Goal: Task Accomplishment & Management: Use online tool/utility

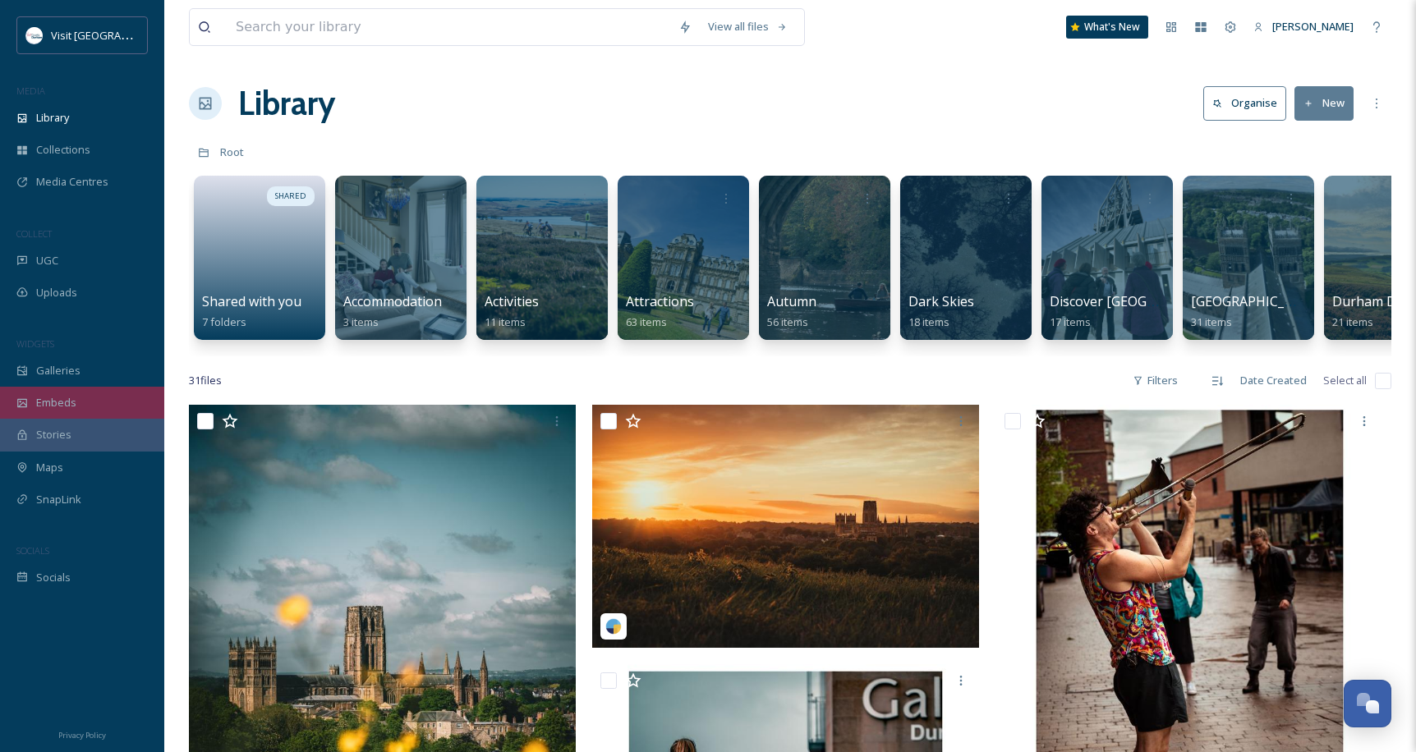
click at [67, 400] on span "Embeds" at bounding box center [56, 403] width 40 height 16
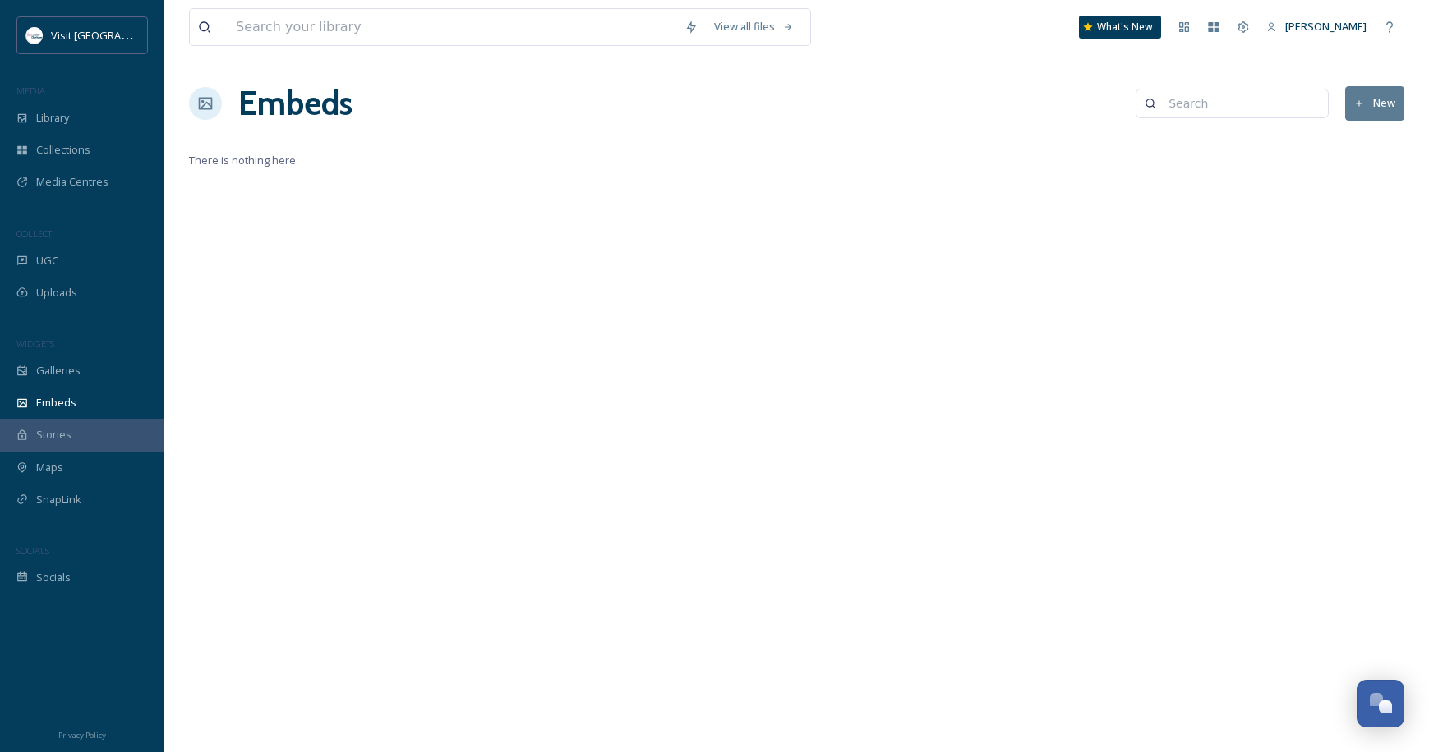
click at [1372, 100] on button "New" at bounding box center [1374, 103] width 59 height 34
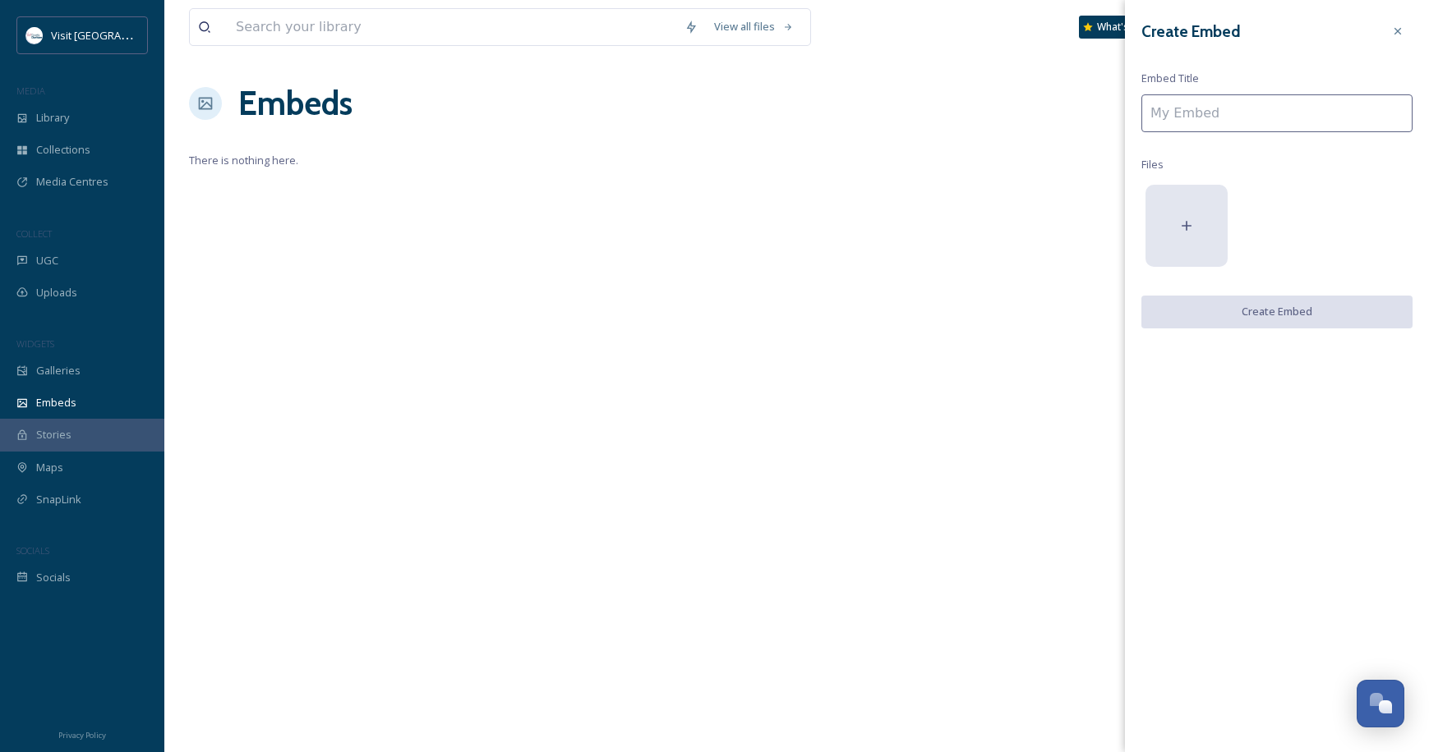
click at [1187, 208] on div at bounding box center [1186, 226] width 82 height 82
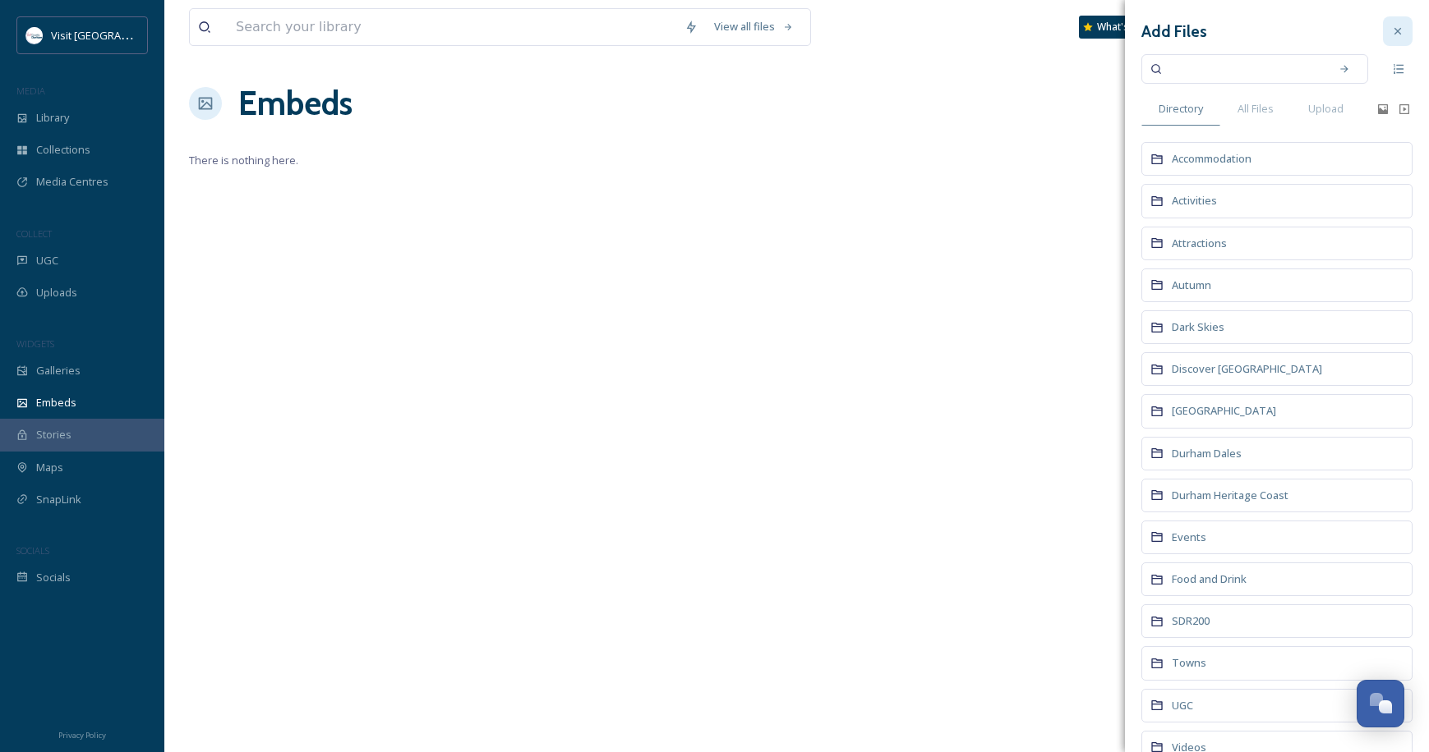
click at [1391, 36] on icon at bounding box center [1397, 31] width 13 height 13
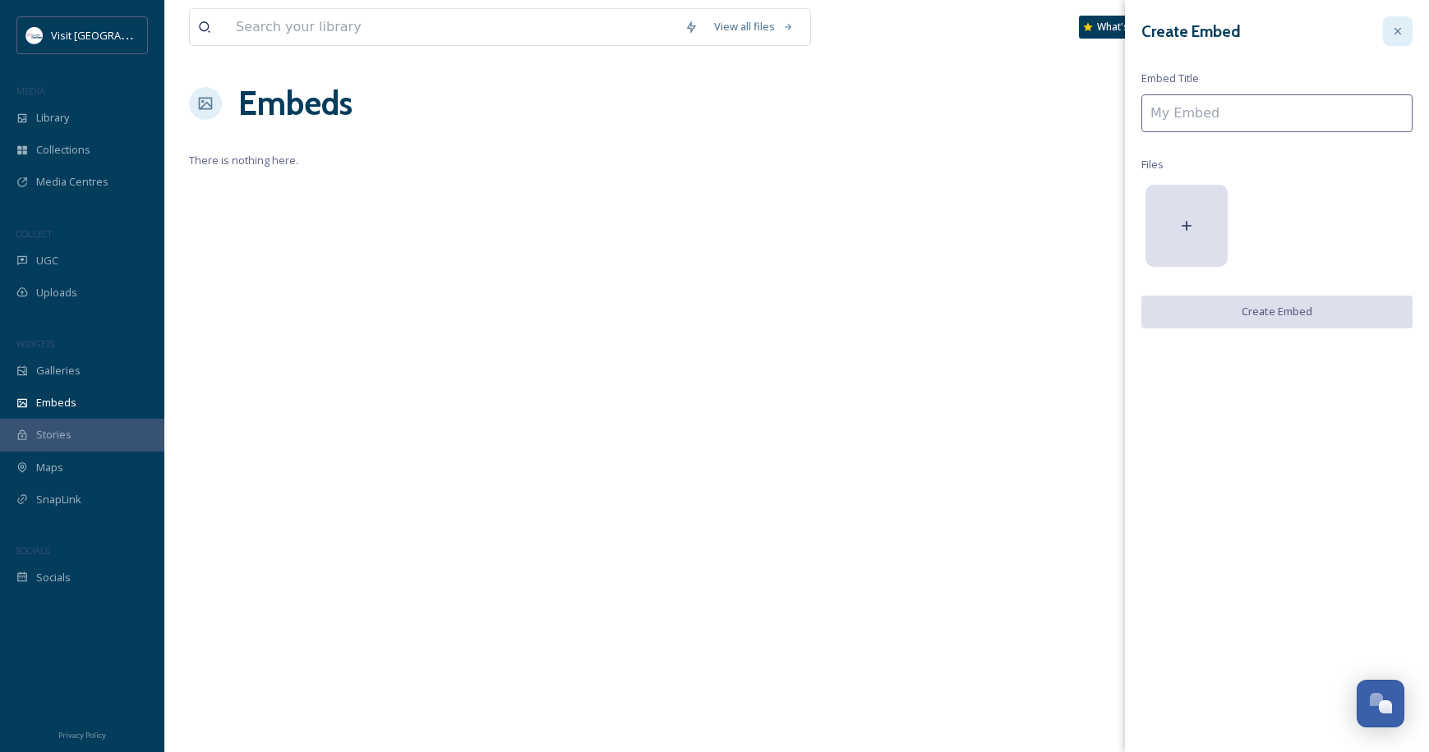
click at [1407, 36] on div at bounding box center [1398, 31] width 30 height 30
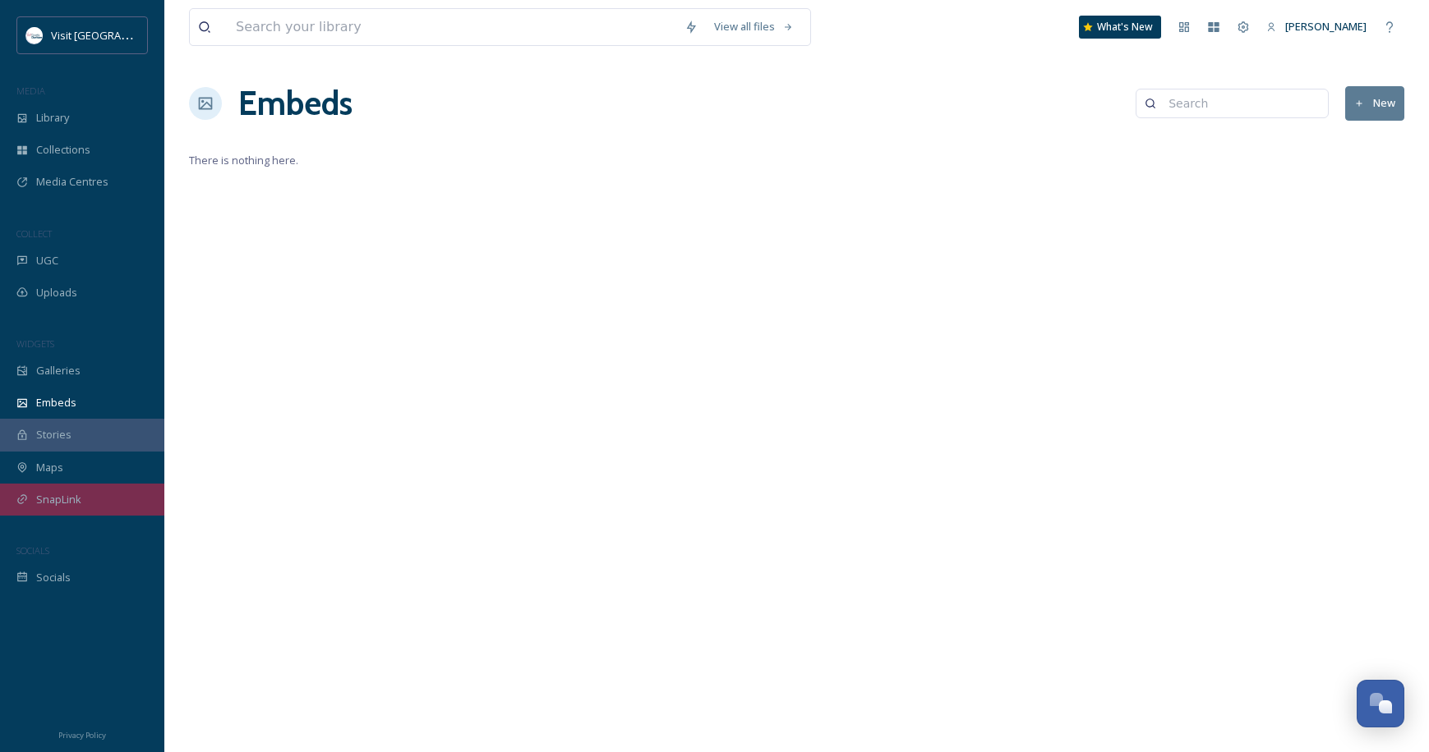
click at [64, 499] on span "SnapLink" at bounding box center [58, 500] width 45 height 16
click at [1355, 108] on icon at bounding box center [1359, 104] width 11 height 11
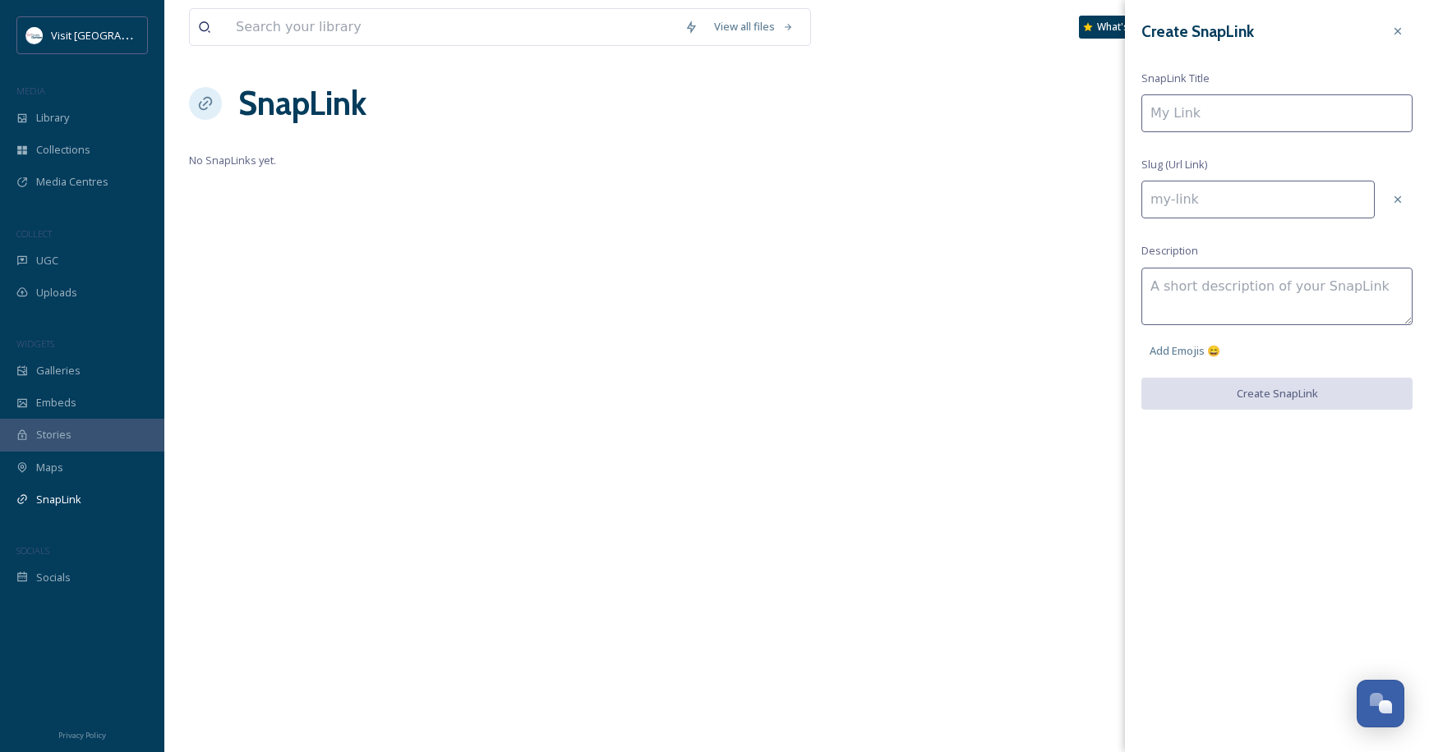
click at [1184, 108] on input at bounding box center [1276, 113] width 271 height 38
click at [1169, 285] on textarea at bounding box center [1276, 297] width 271 height 58
click at [1402, 25] on icon at bounding box center [1397, 31] width 13 height 13
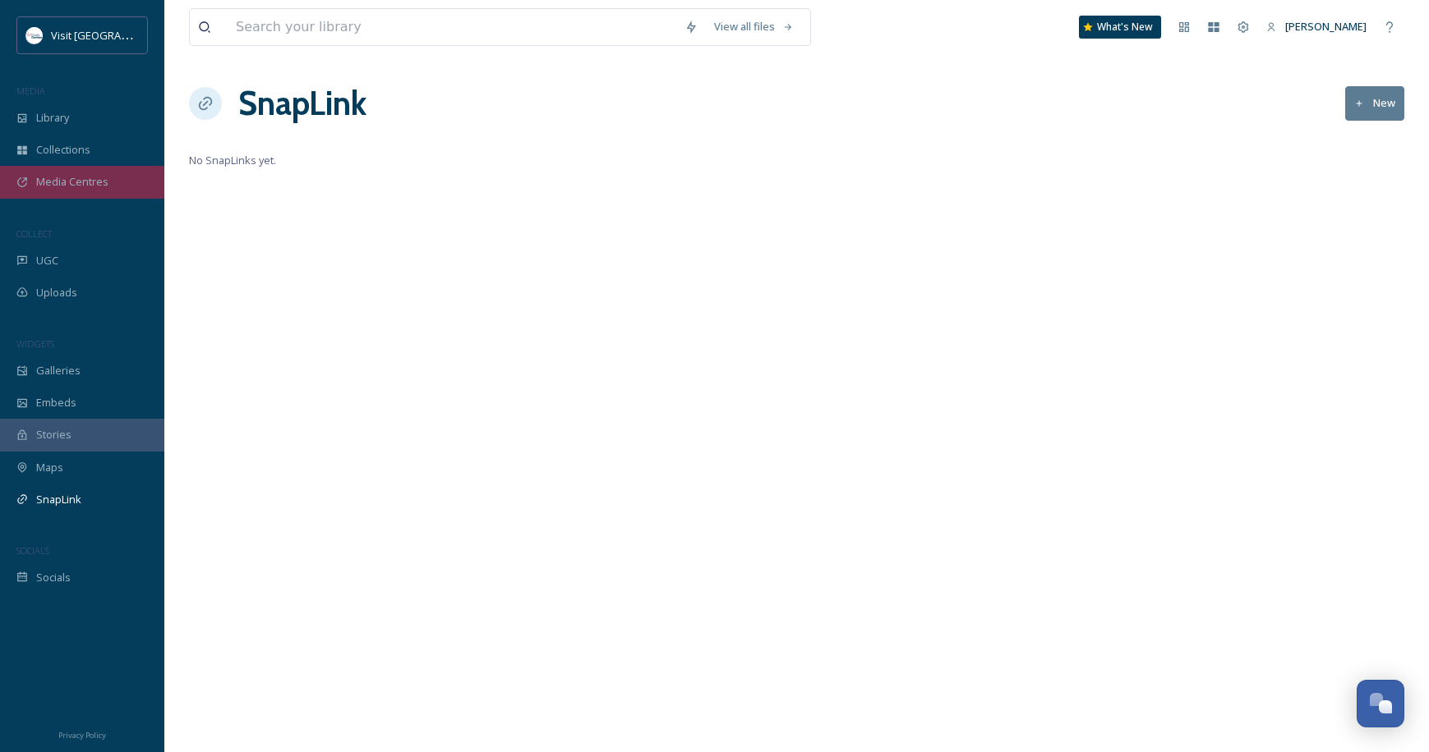
click at [85, 176] on span "Media Centres" at bounding box center [72, 182] width 72 height 16
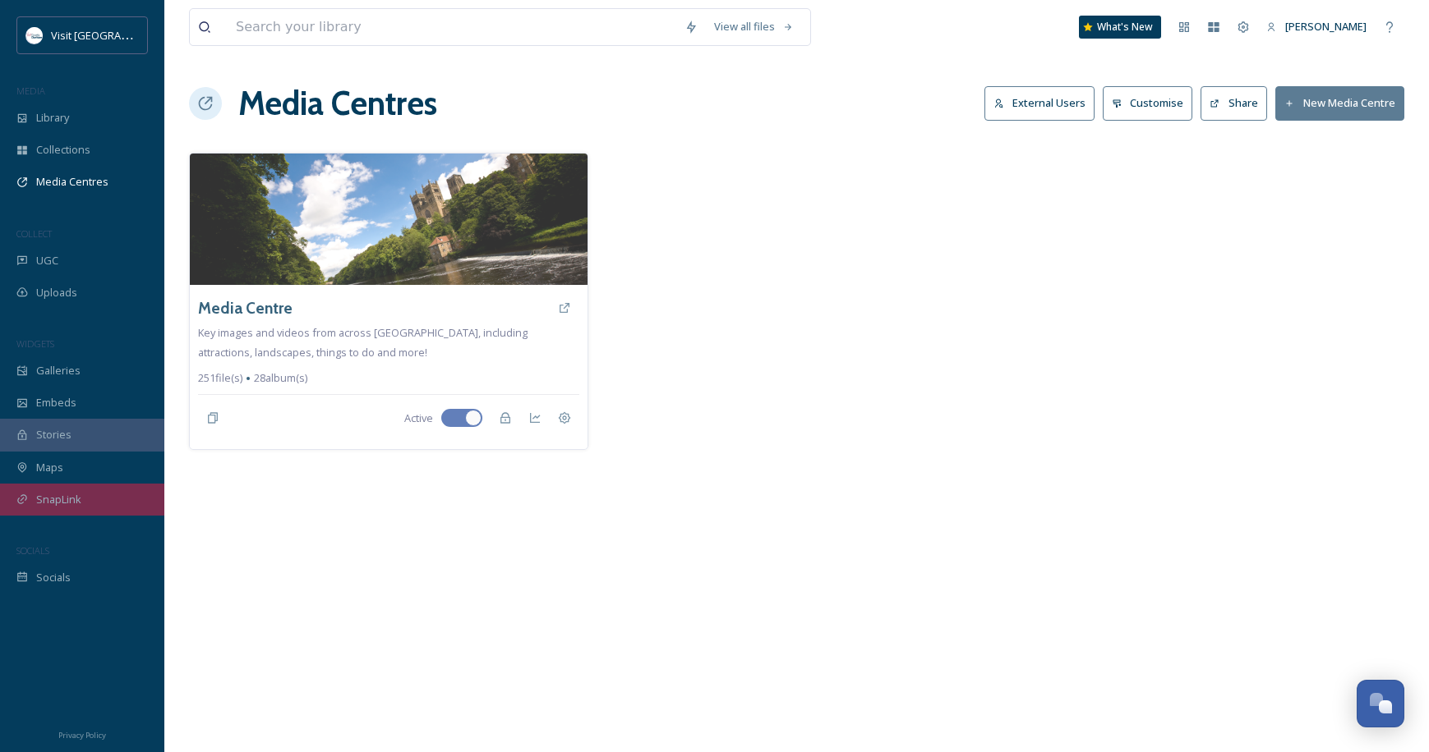
click at [34, 493] on div "SnapLink" at bounding box center [82, 500] width 164 height 32
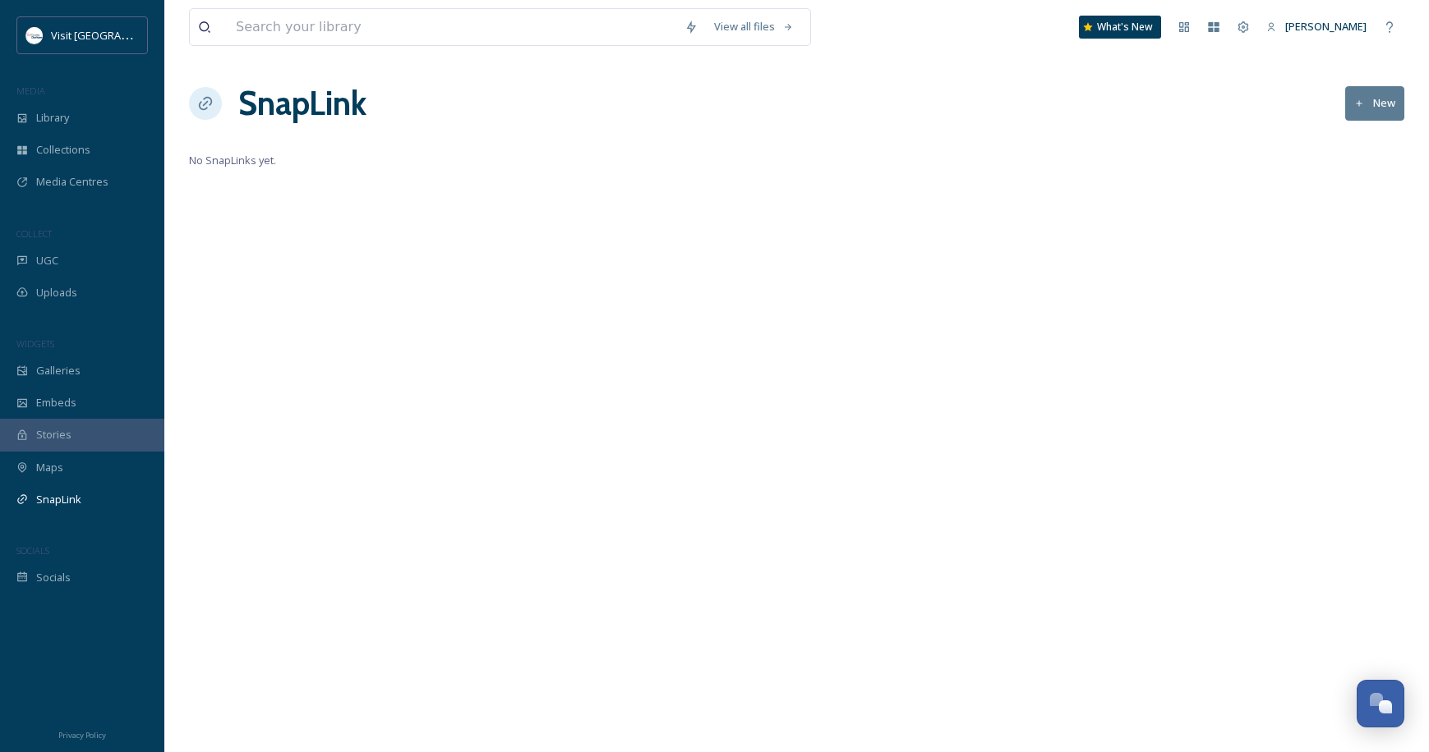
click at [200, 108] on icon at bounding box center [205, 103] width 13 height 13
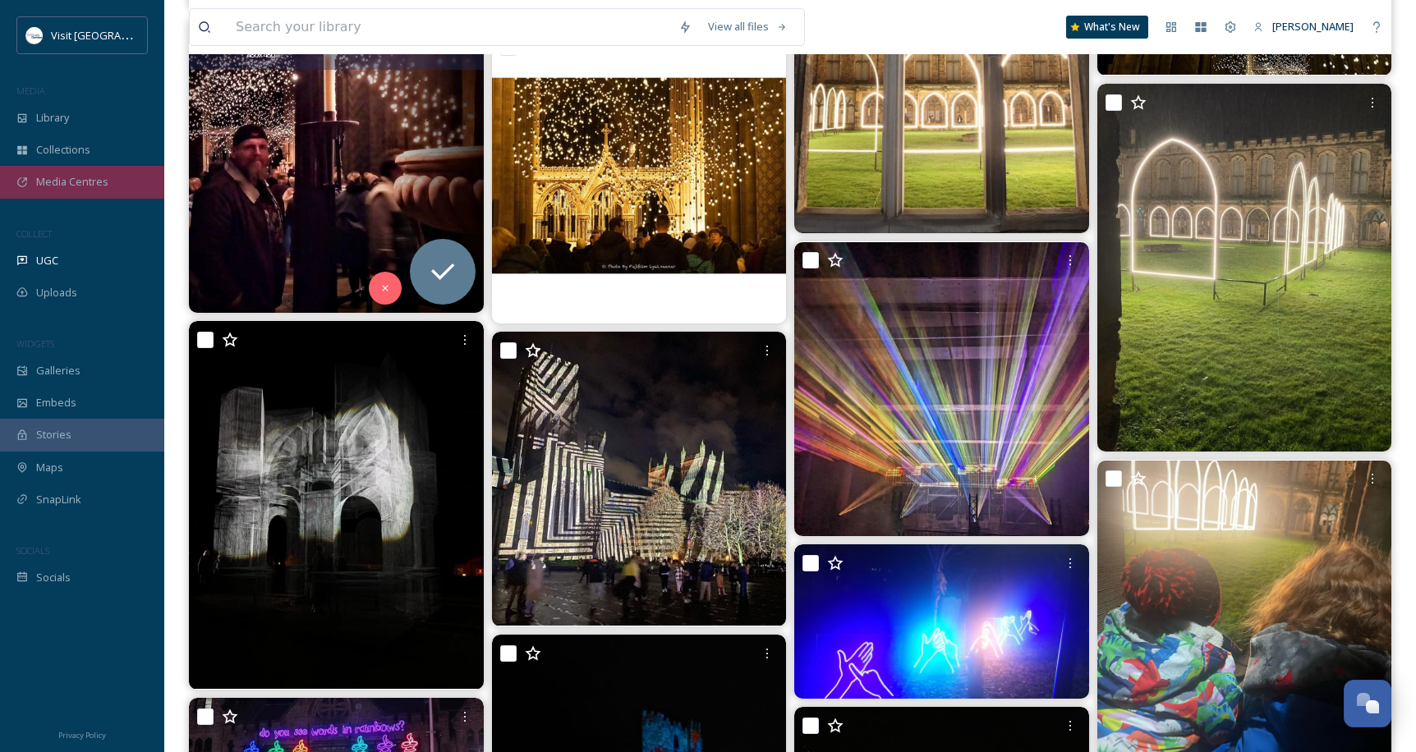
scroll to position [2888, 0]
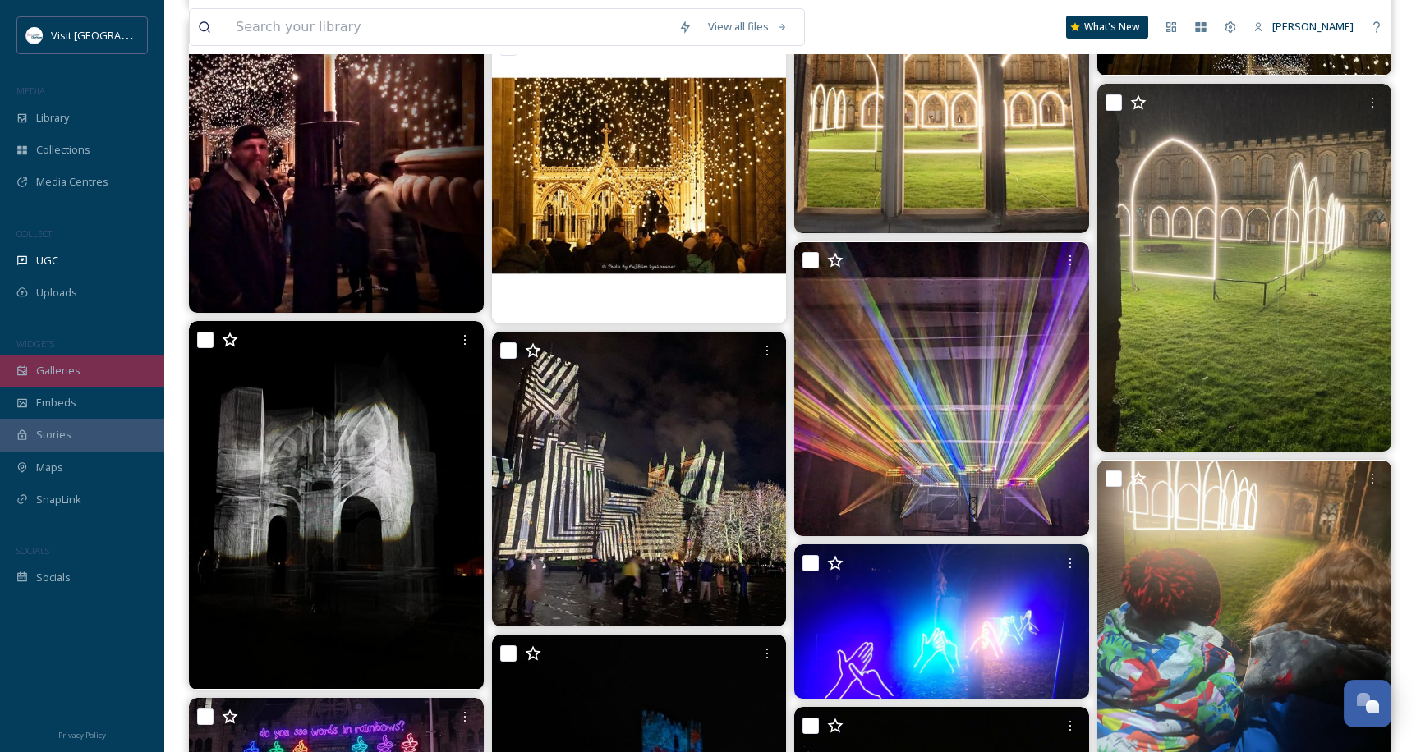
click at [88, 370] on div "Galleries" at bounding box center [82, 371] width 164 height 32
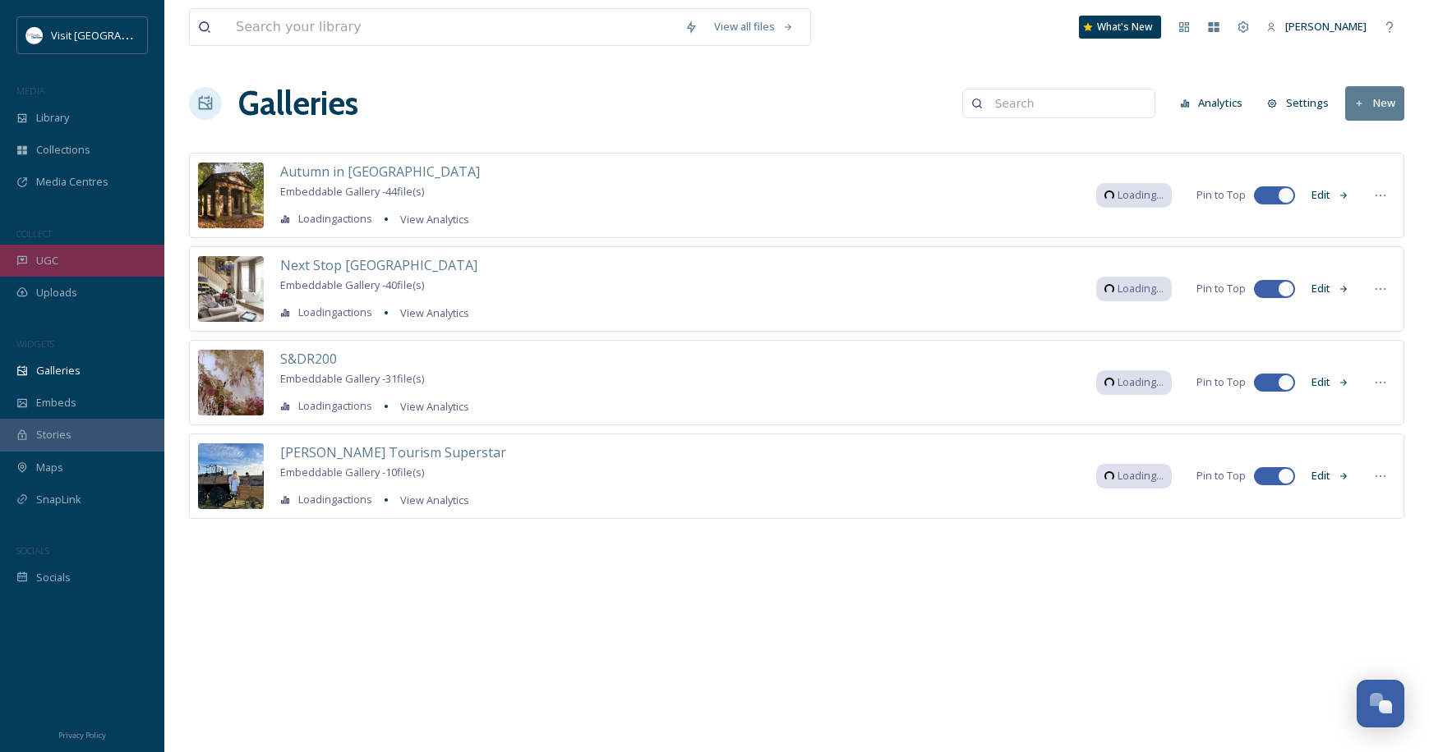
click at [108, 267] on div "UGC" at bounding box center [82, 261] width 164 height 32
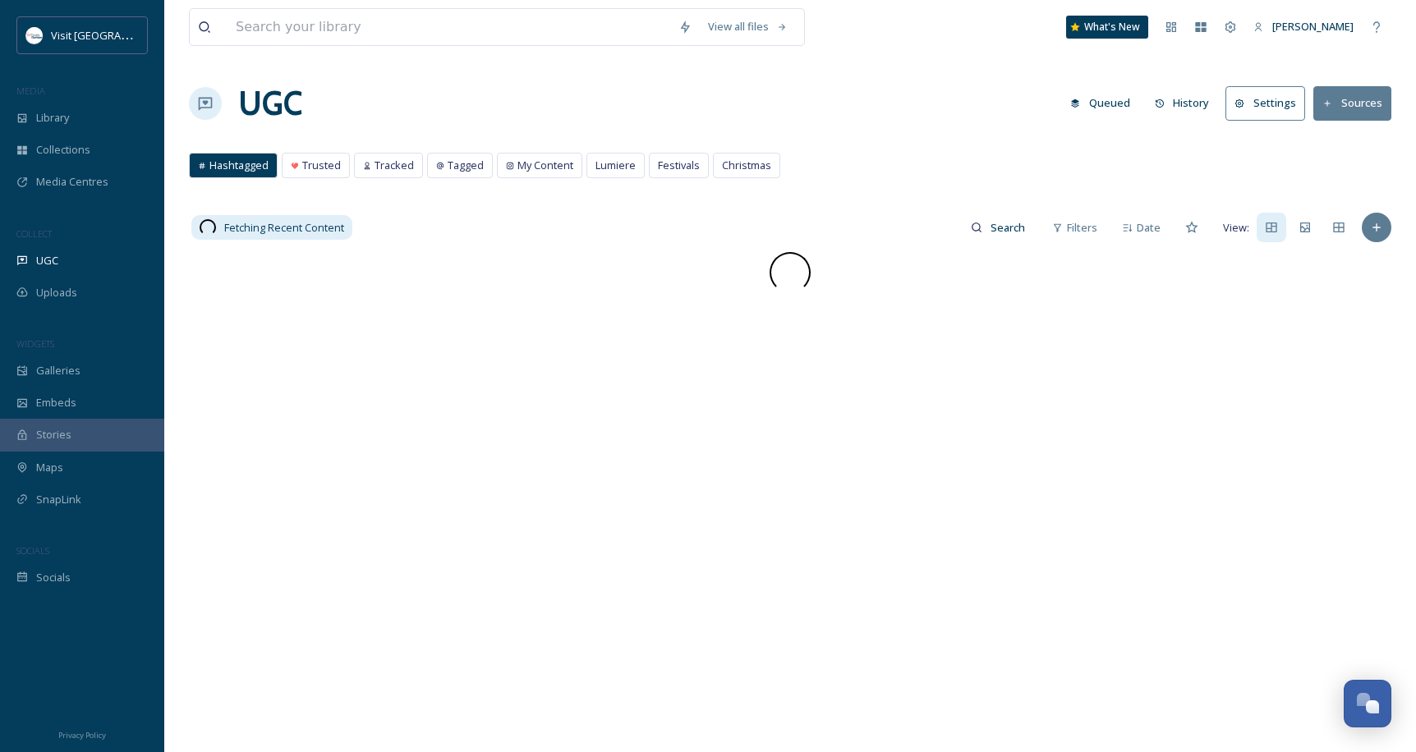
click at [1376, 102] on button "Sources" at bounding box center [1353, 103] width 78 height 34
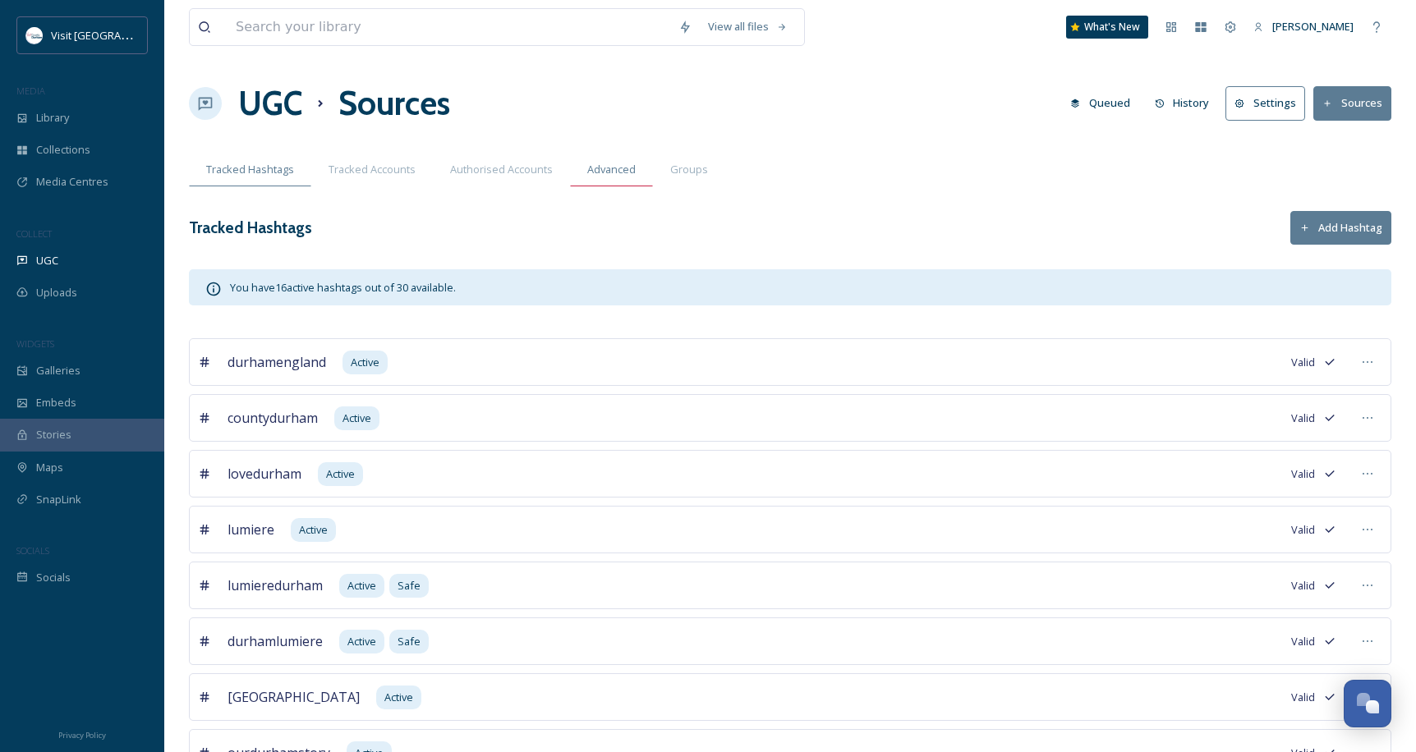
click at [624, 168] on span "Advanced" at bounding box center [611, 170] width 48 height 16
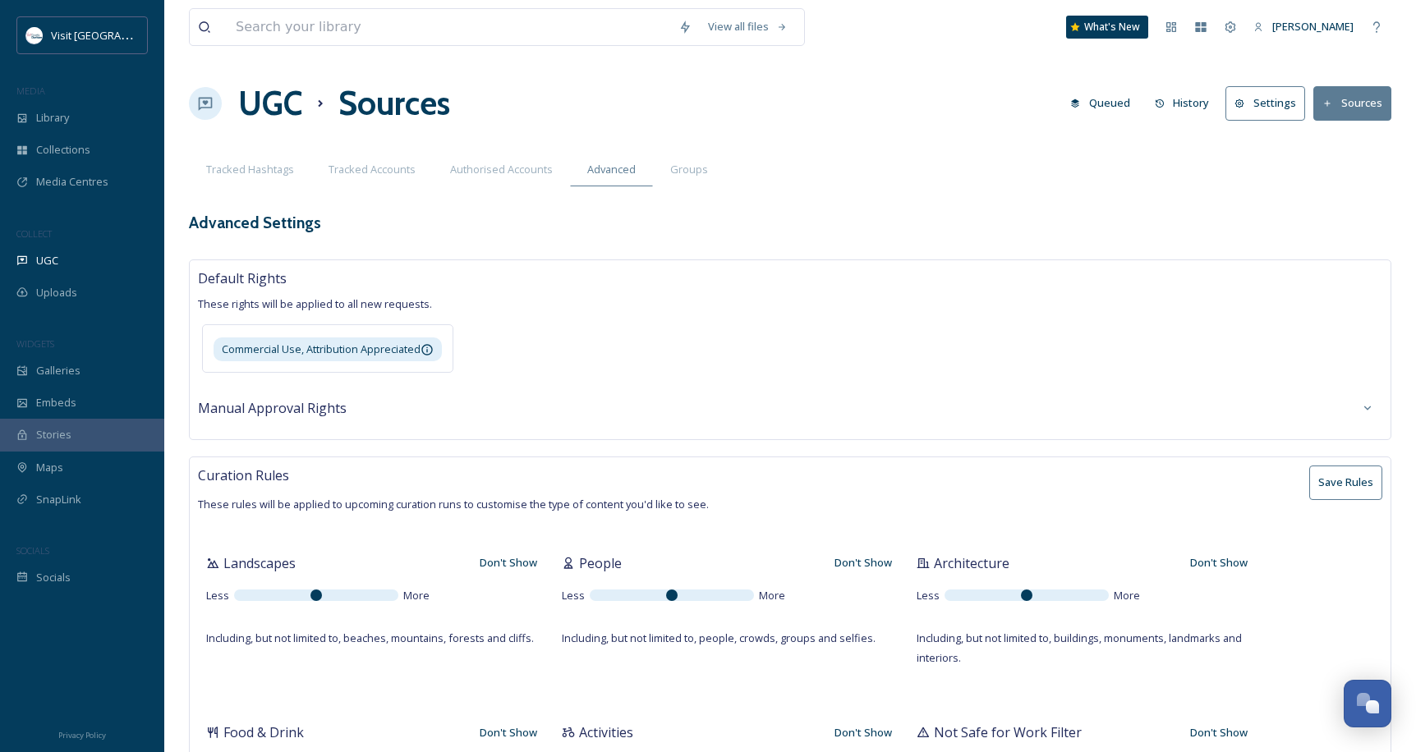
type textarea "nc,carolina,northcarolina,visitnc,durhamnc,raleigh,dukeuniversity,visitraleighn…"
type textarea "carolina,USA,america,basketball,highschool,volleyball"
click at [1348, 108] on button "Sources" at bounding box center [1353, 103] width 78 height 34
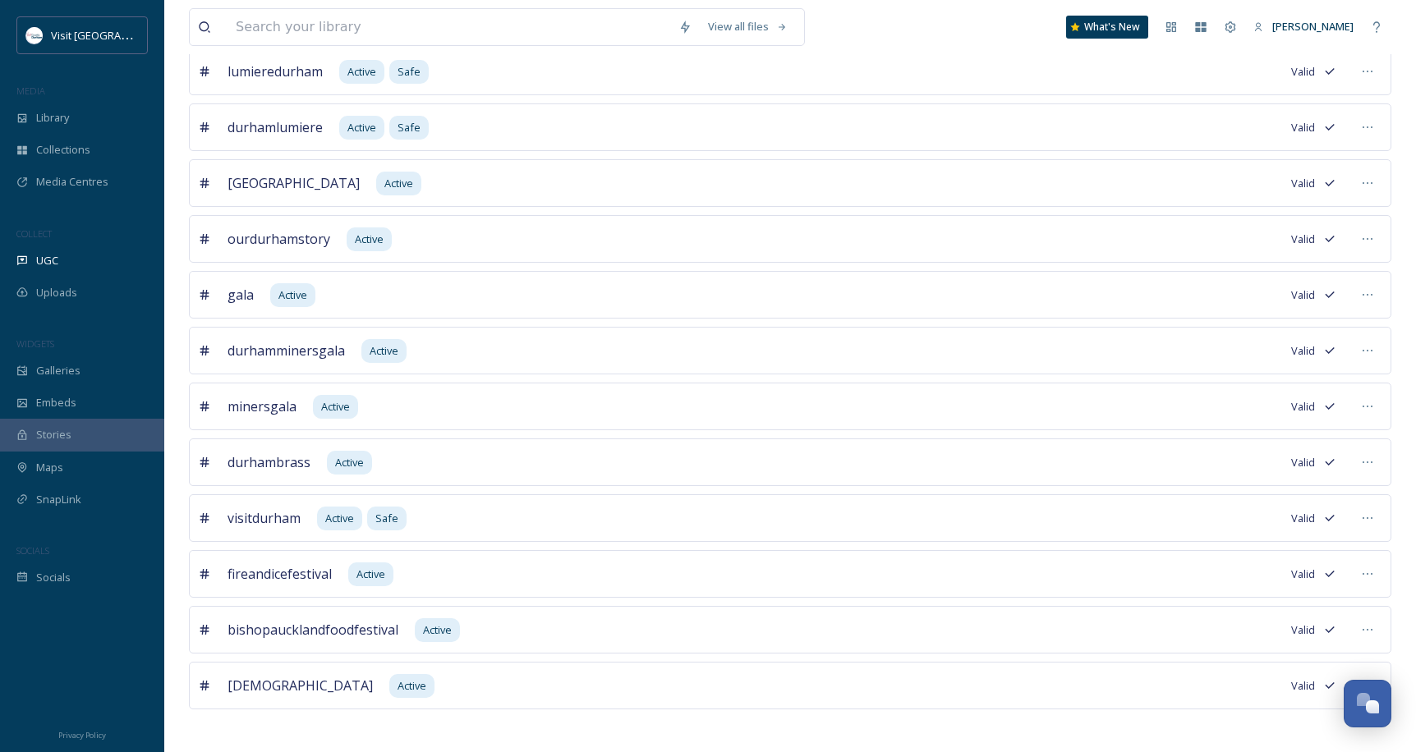
scroll to position [521, 0]
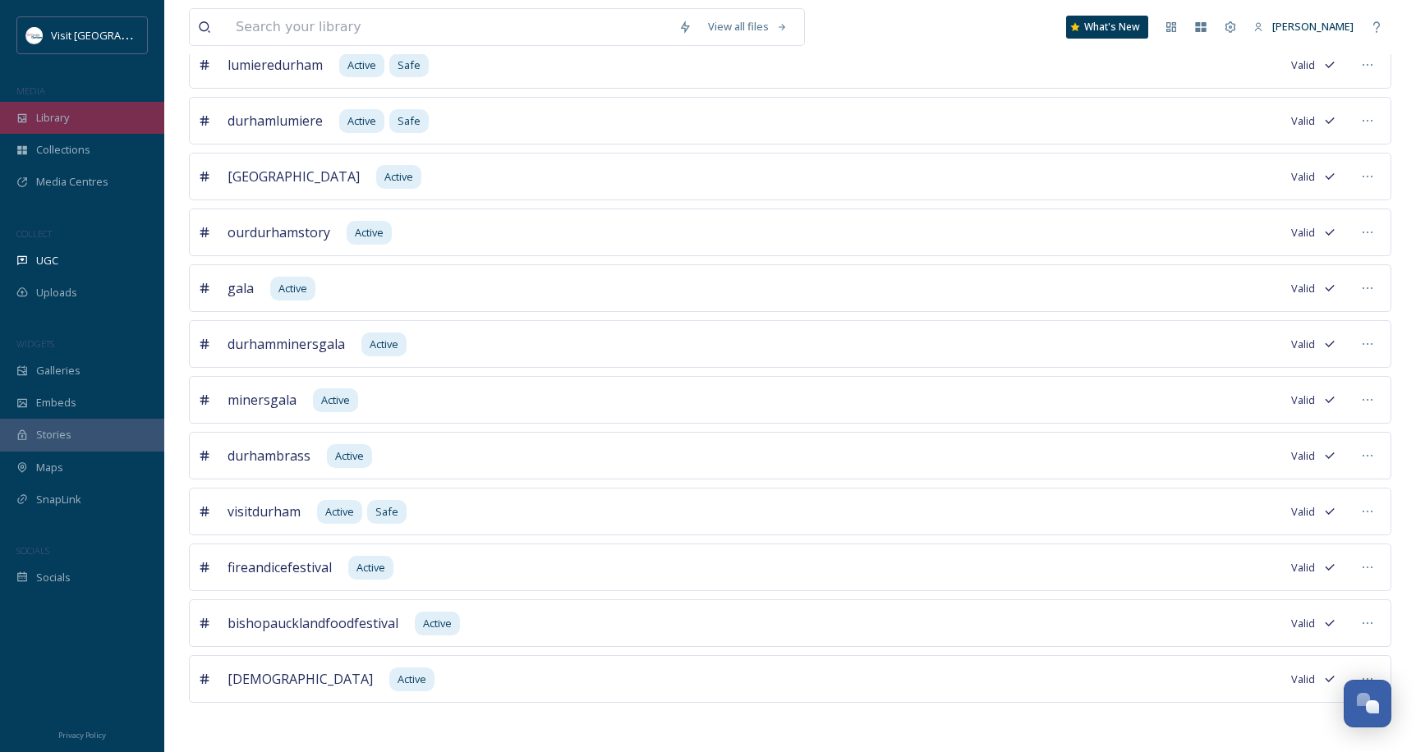
click at [108, 118] on div "Library" at bounding box center [82, 118] width 164 height 32
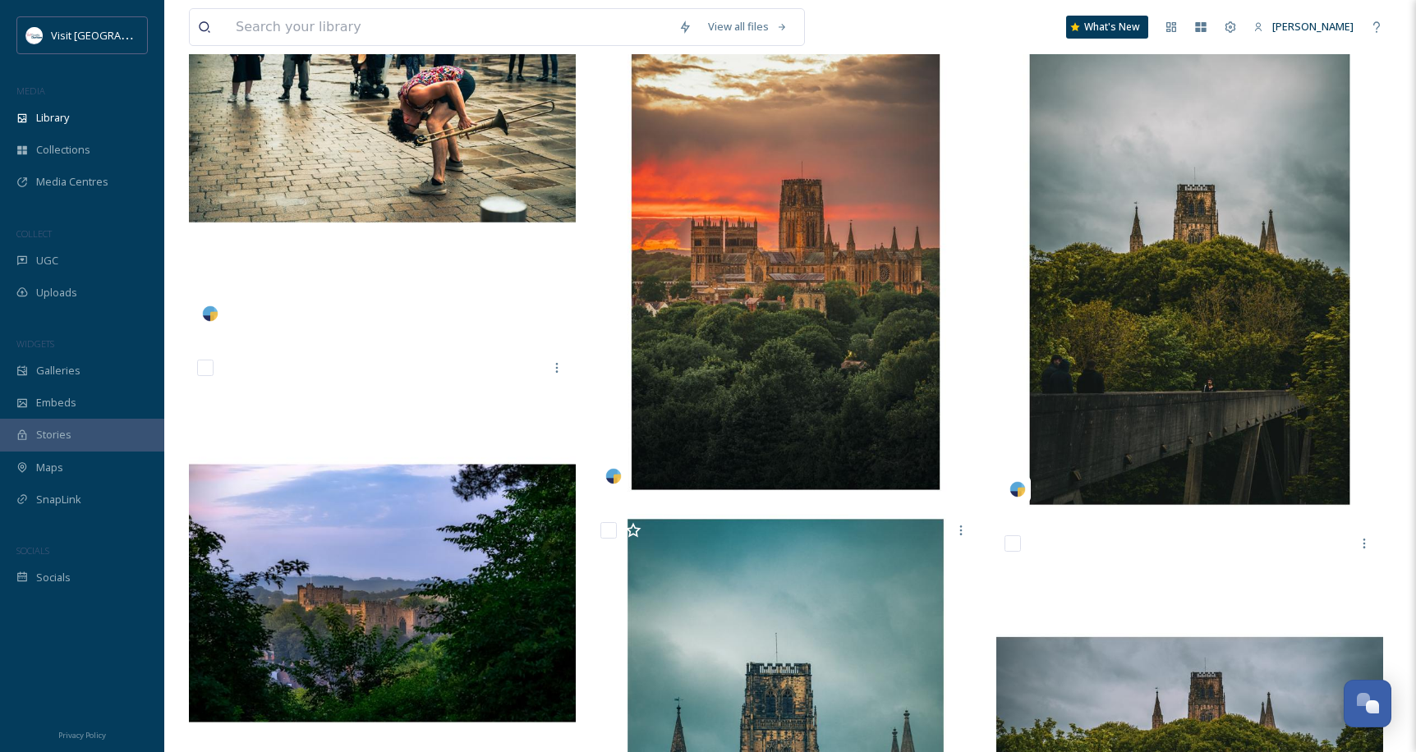
scroll to position [766, 0]
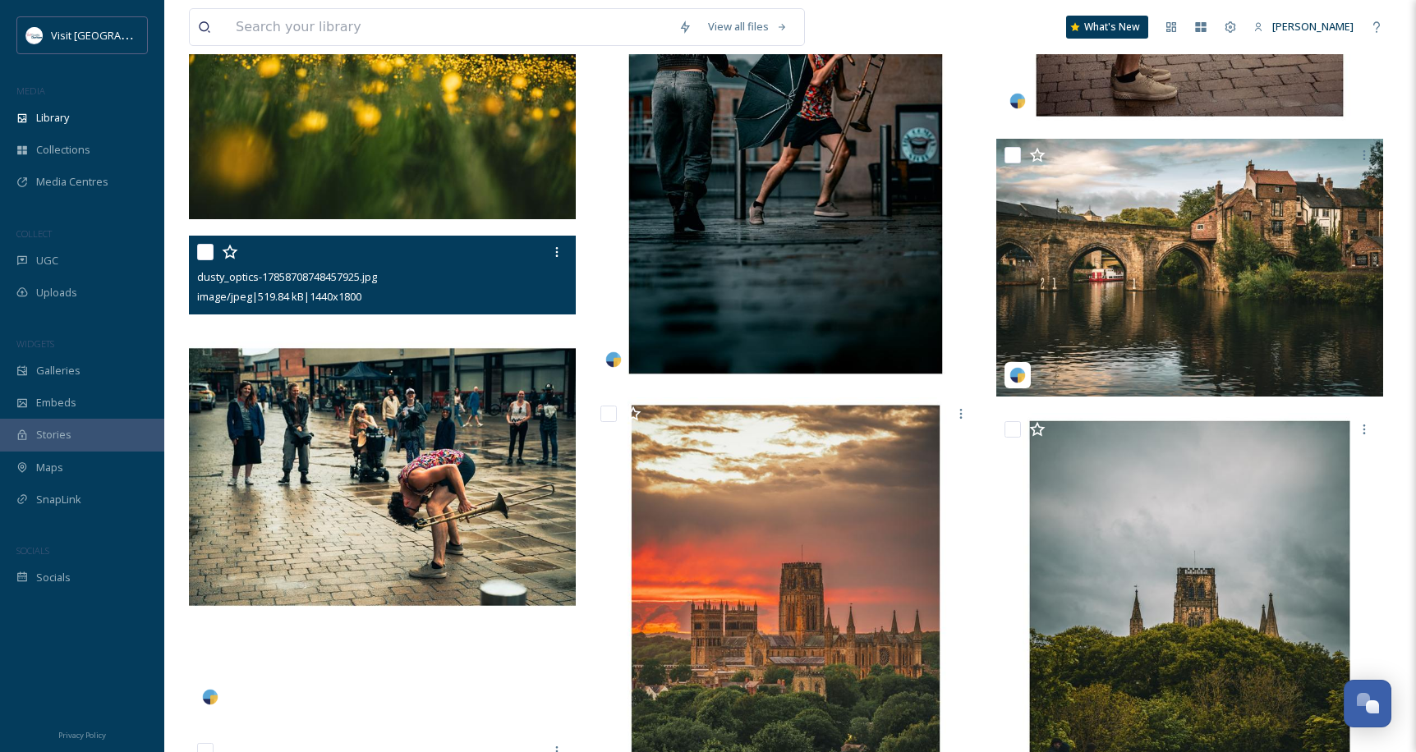
click at [449, 490] on img at bounding box center [382, 478] width 387 height 484
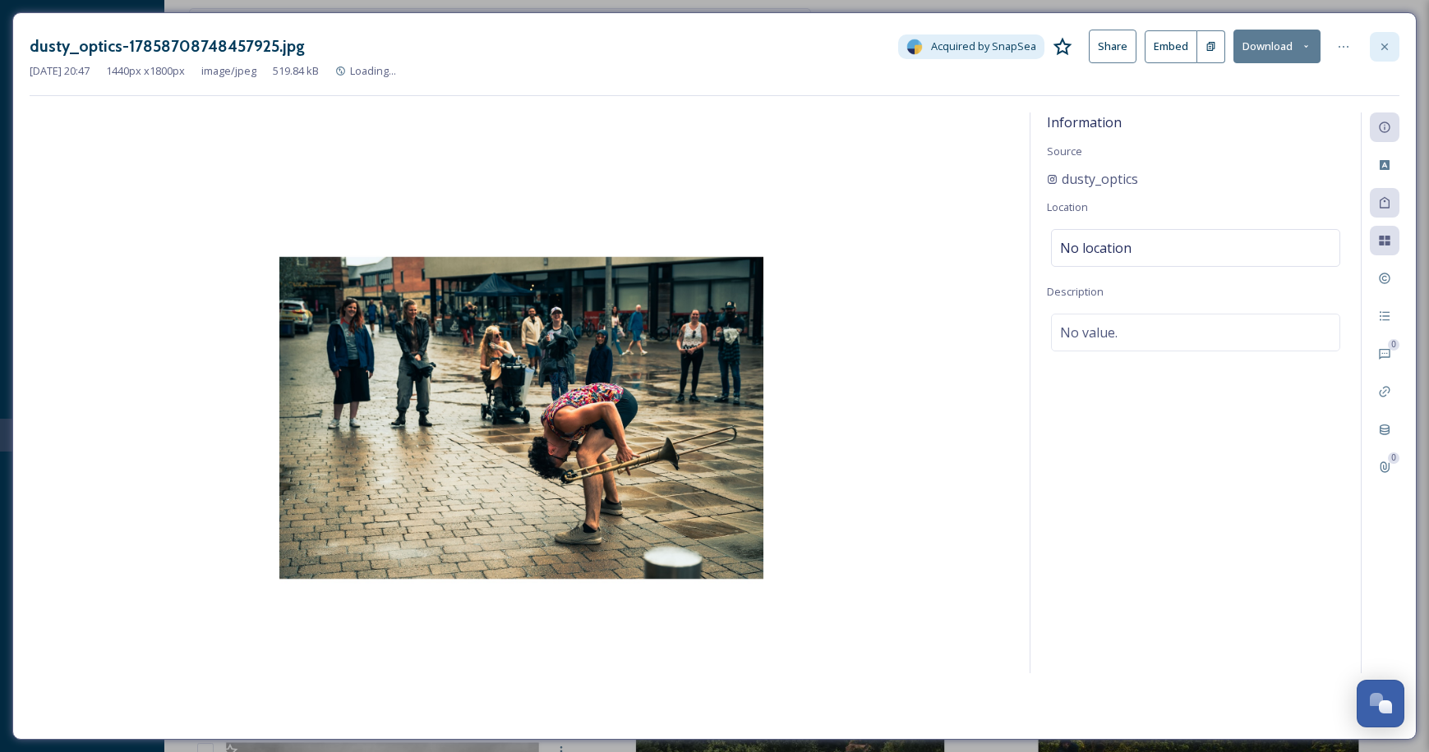
click at [1387, 34] on div at bounding box center [1384, 47] width 30 height 30
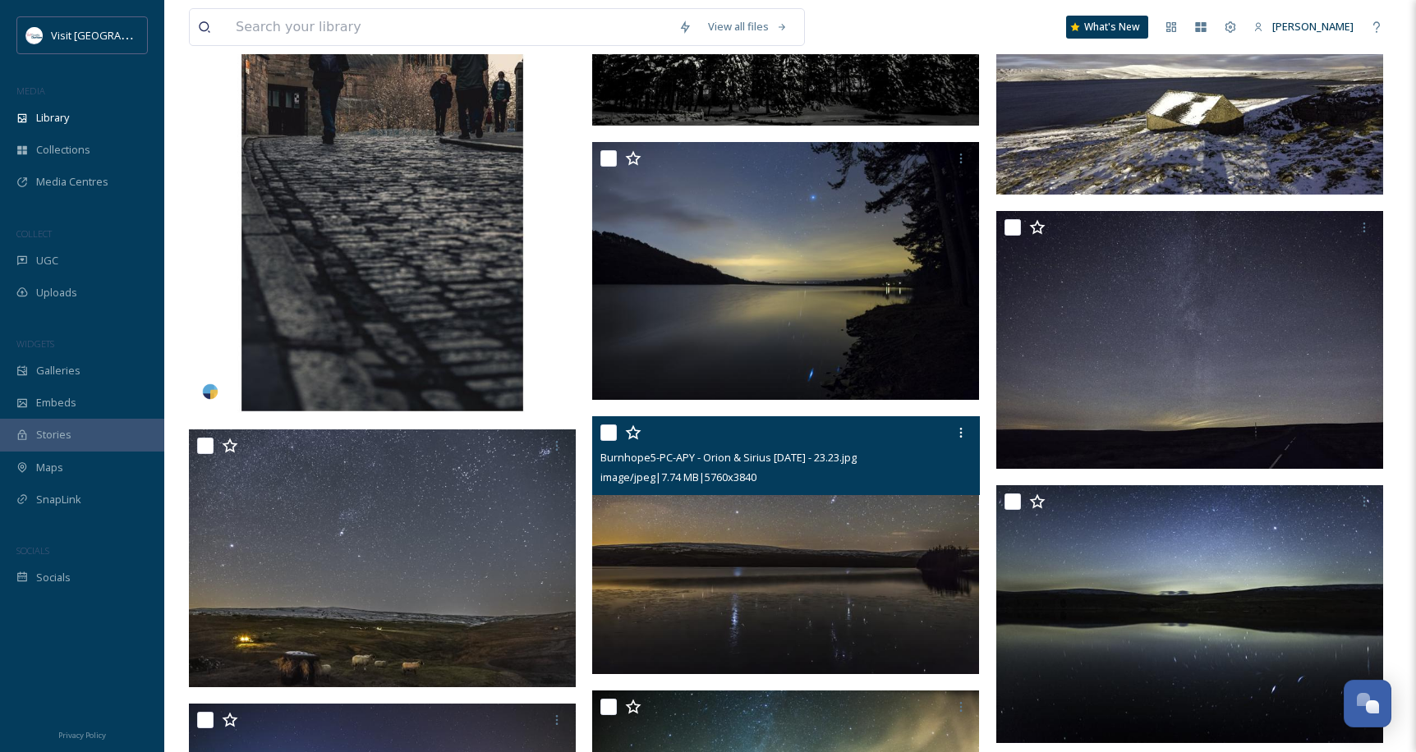
scroll to position [3450, 0]
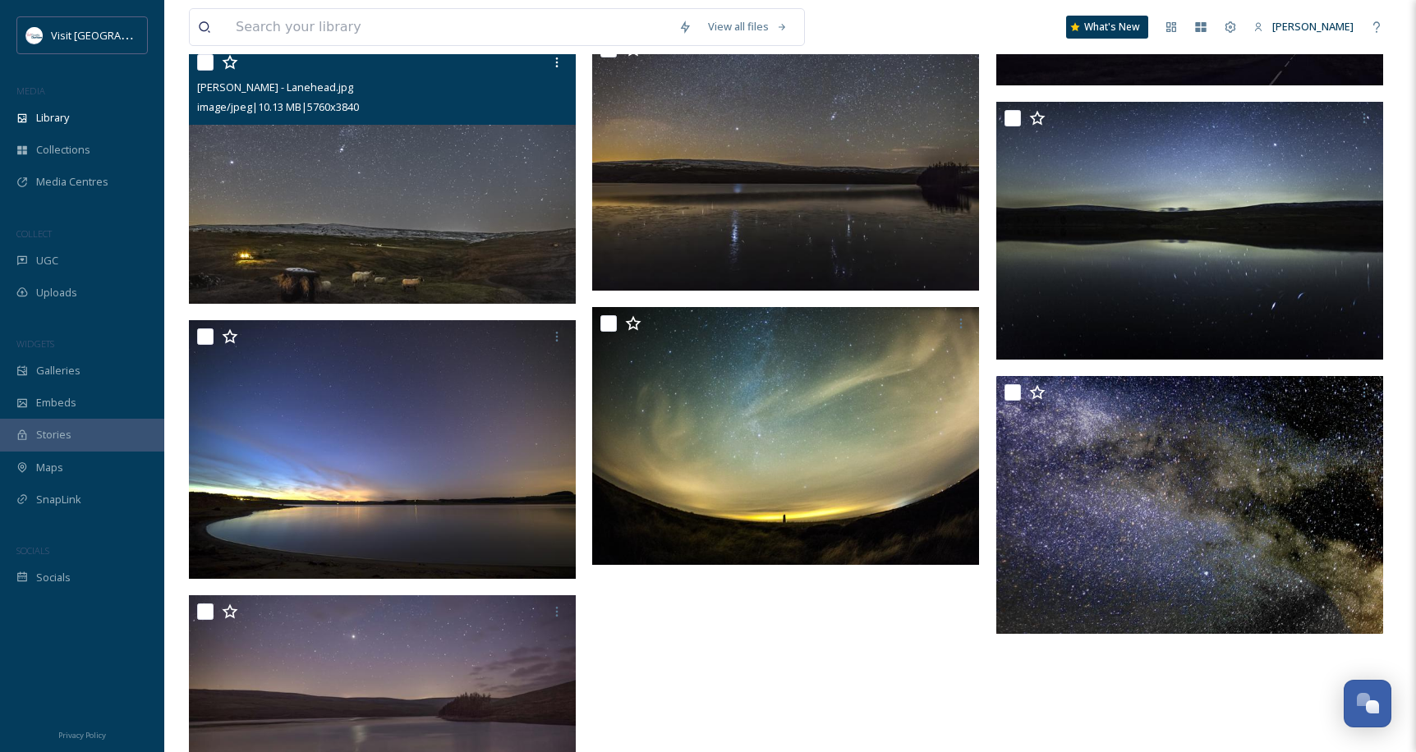
click at [456, 256] on img at bounding box center [382, 174] width 387 height 258
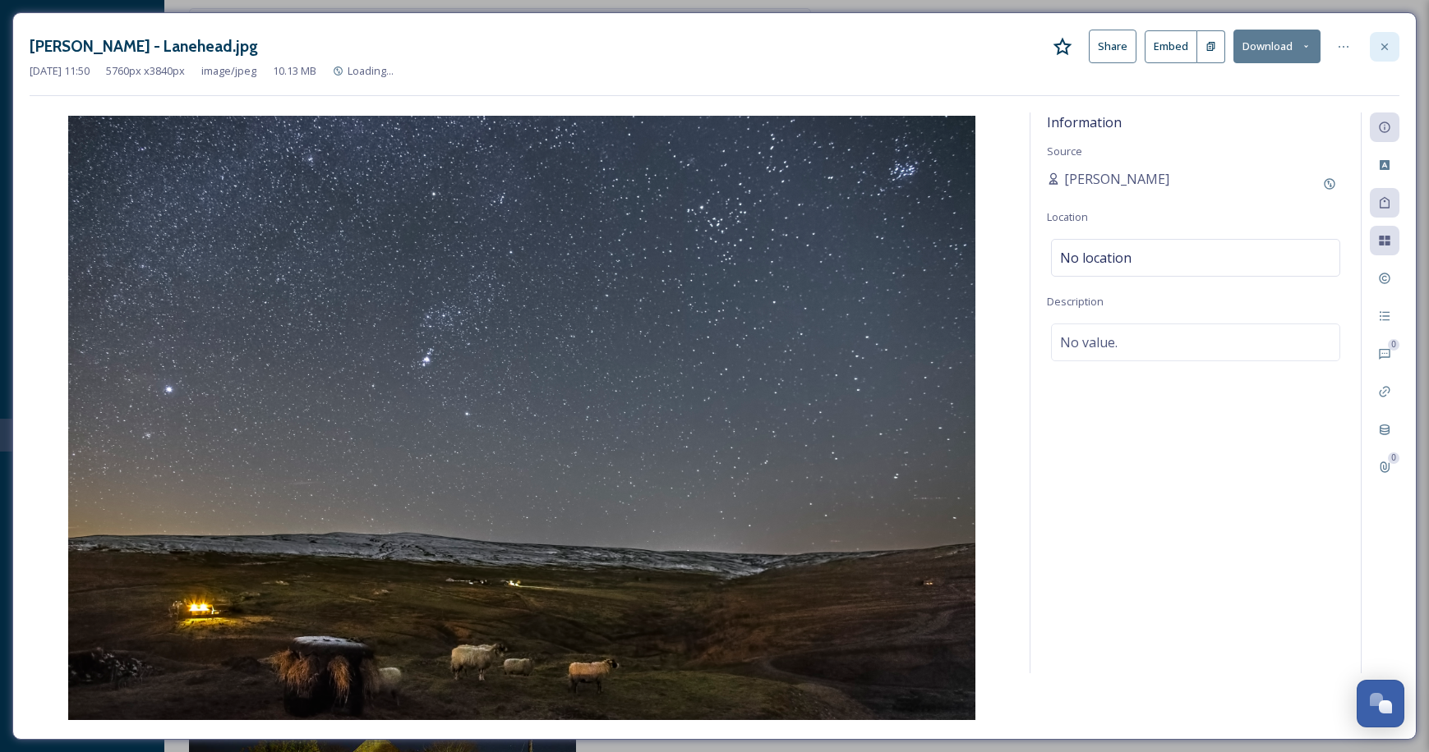
click at [1389, 41] on icon at bounding box center [1384, 46] width 13 height 13
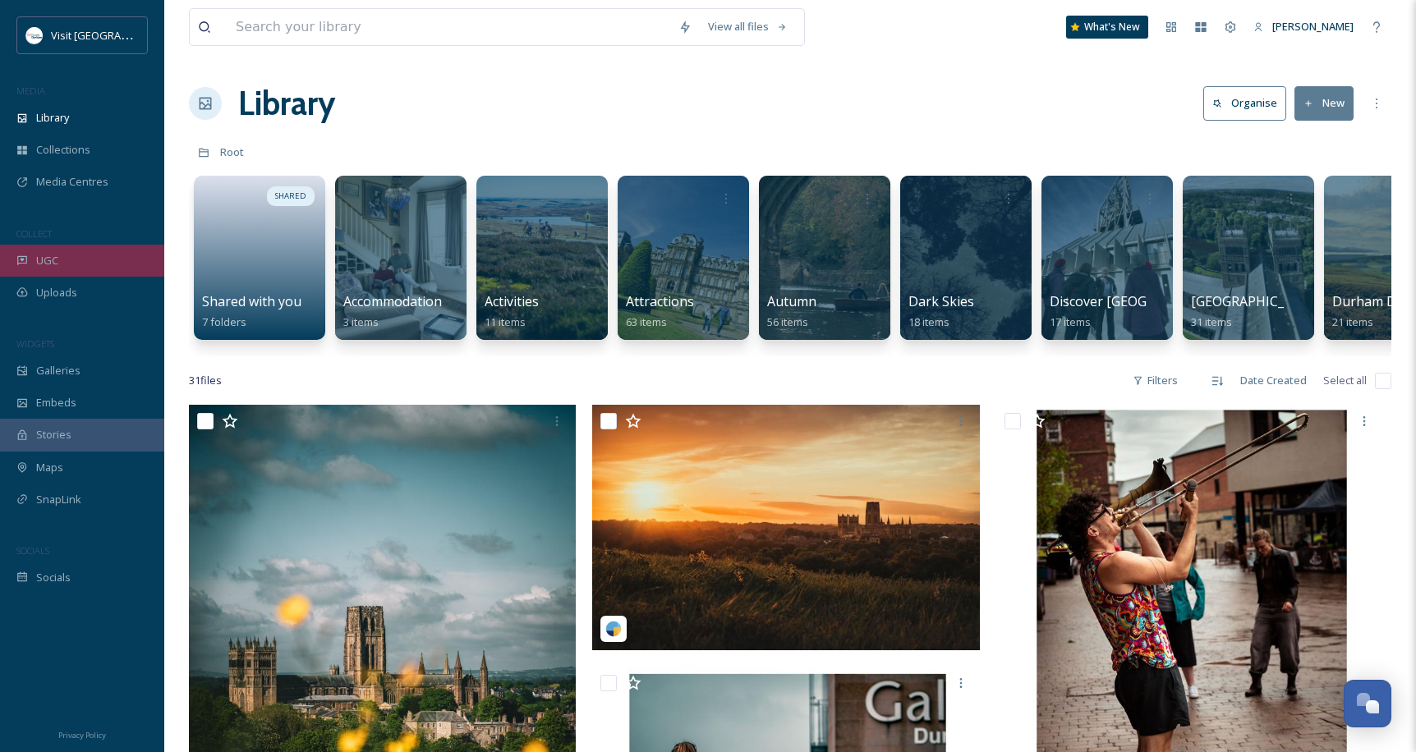
click at [58, 267] on div "UGC" at bounding box center [82, 261] width 164 height 32
